Goal: Task Accomplishment & Management: Manage account settings

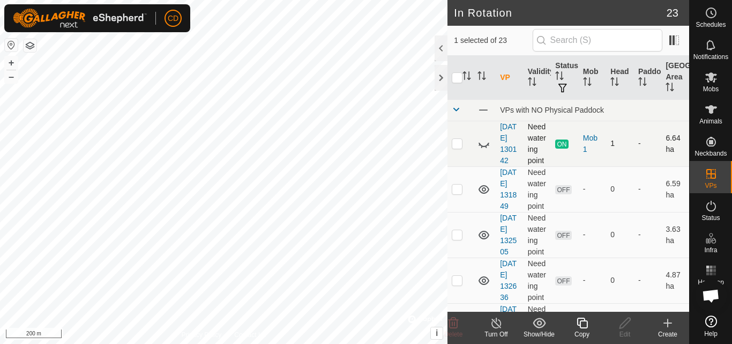
checkbox input "true"
checkbox input "false"
click at [629, 323] on icon at bounding box center [624, 322] width 13 height 13
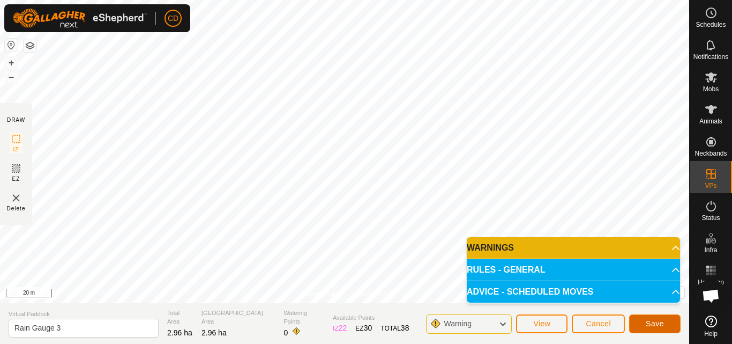
click at [646, 322] on span "Save" at bounding box center [655, 323] width 18 height 9
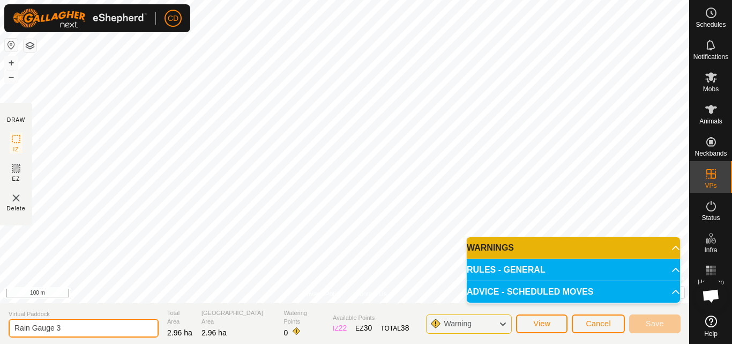
click at [82, 329] on input "Rain Gauge 3" at bounding box center [84, 327] width 150 height 19
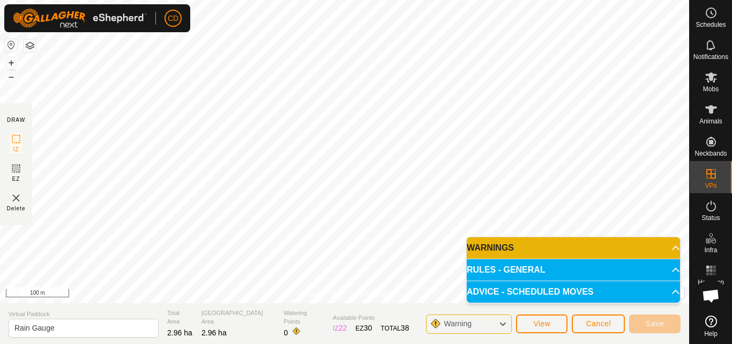
click at [496, 323] on div "Warning" at bounding box center [469, 323] width 86 height 19
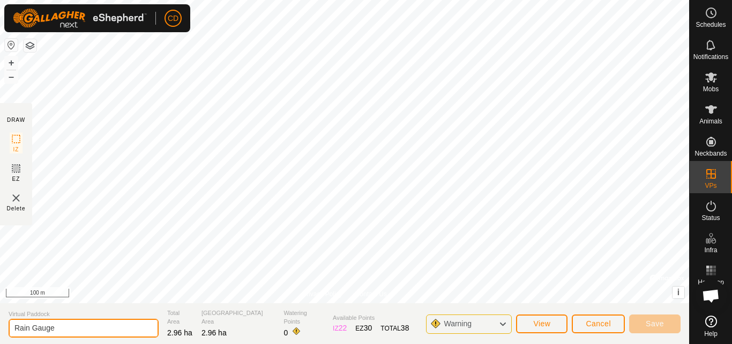
click at [86, 334] on input "Rain Gauge" at bounding box center [84, 327] width 150 height 19
type input "Rain Gauge 8"
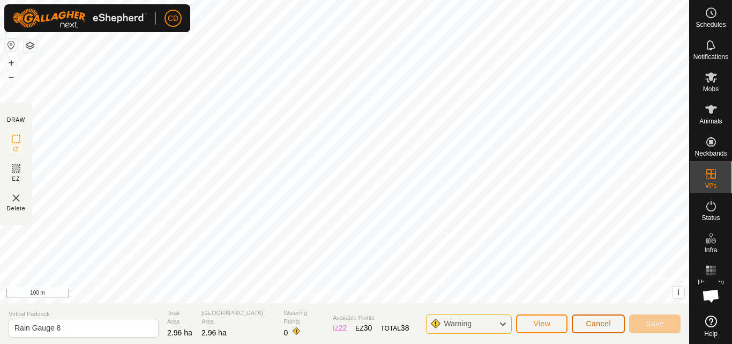
click at [610, 321] on span "Cancel" at bounding box center [598, 323] width 25 height 9
click at [595, 320] on span "Cancel" at bounding box center [598, 323] width 25 height 9
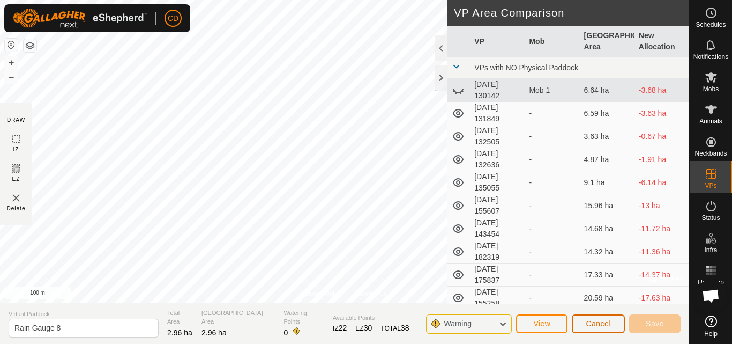
click at [593, 325] on span "Cancel" at bounding box center [598, 323] width 25 height 9
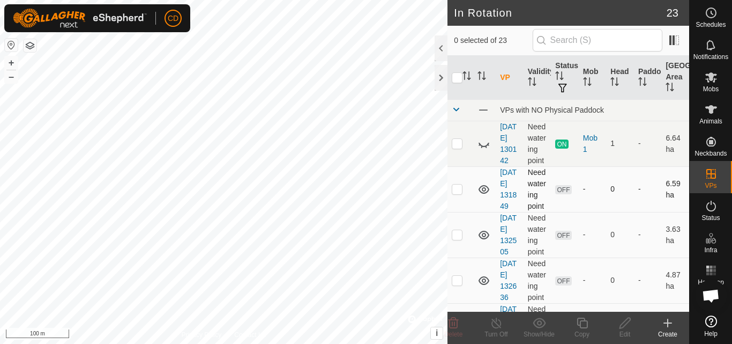
checkbox input "true"
click at [621, 325] on icon at bounding box center [624, 322] width 11 height 11
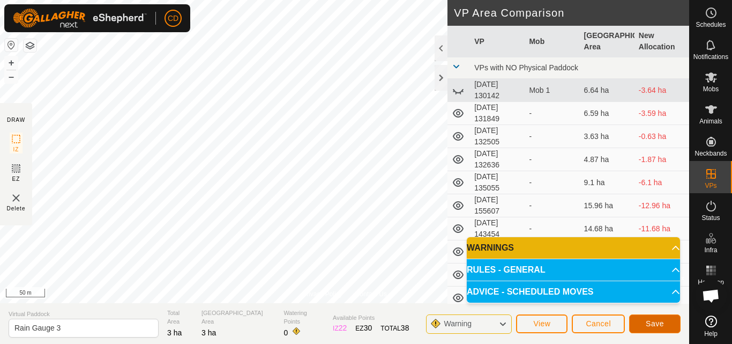
click at [650, 325] on span "Save" at bounding box center [655, 323] width 18 height 9
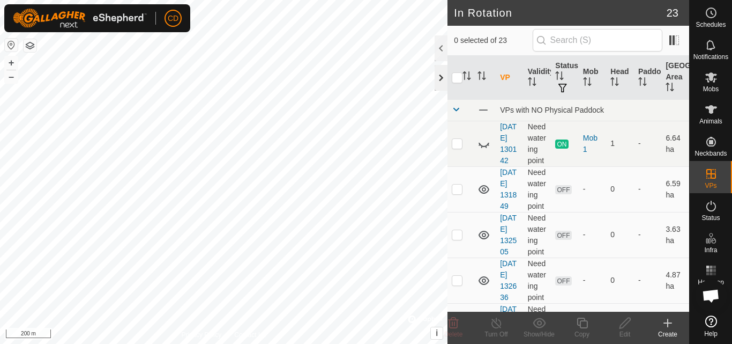
click at [439, 79] on div at bounding box center [441, 78] width 13 height 26
click at [712, 78] on icon at bounding box center [711, 77] width 12 height 10
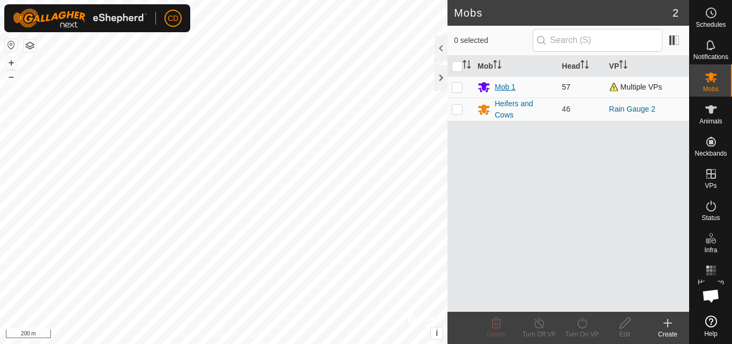
click at [503, 85] on div "Mob 1" at bounding box center [505, 86] width 21 height 11
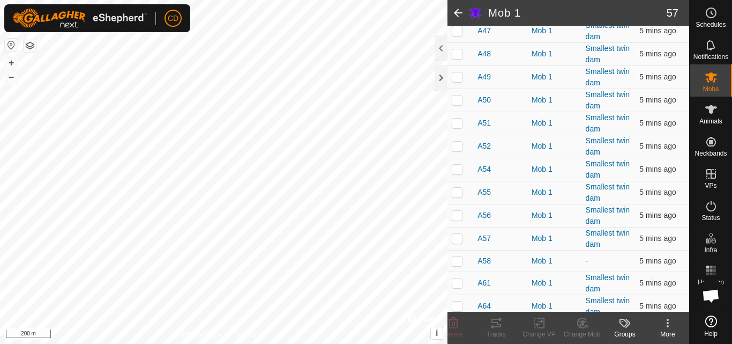
scroll to position [981, 0]
